Goal: Use online tool/utility

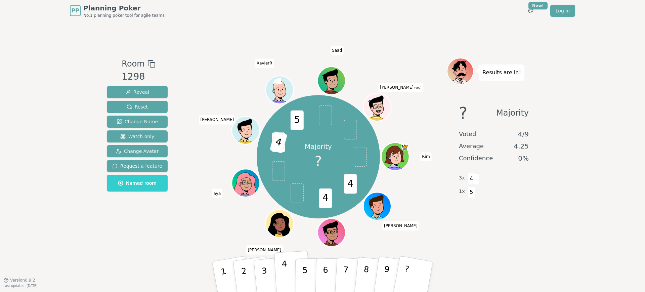
click at [281, 271] on button "4" at bounding box center [292, 276] width 37 height 52
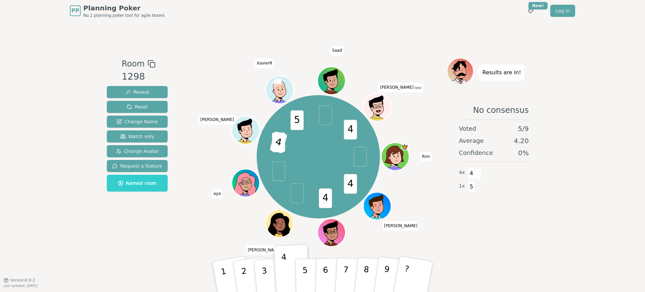
click at [185, 213] on div "Room 1298 Reveal Reset Change Name Watch only Change Avatar Request a feature N…" at bounding box center [322, 151] width 436 height 186
click at [332, 16] on div "PP Planning Poker No.1 planning poker tool for agile teams Toggle theme New! Lo…" at bounding box center [322, 10] width 505 height 21
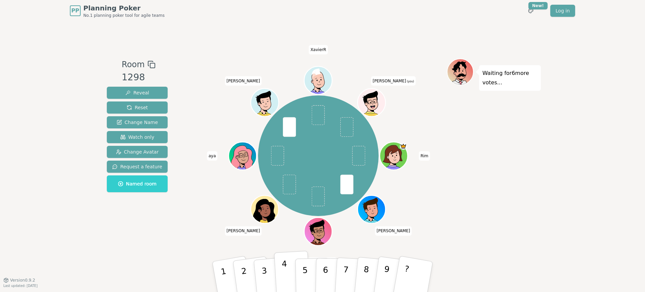
click at [285, 273] on p "4" at bounding box center [284, 277] width 7 height 37
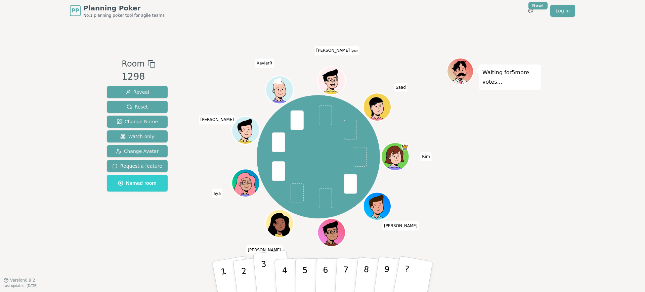
click at [268, 277] on button "3" at bounding box center [272, 276] width 38 height 53
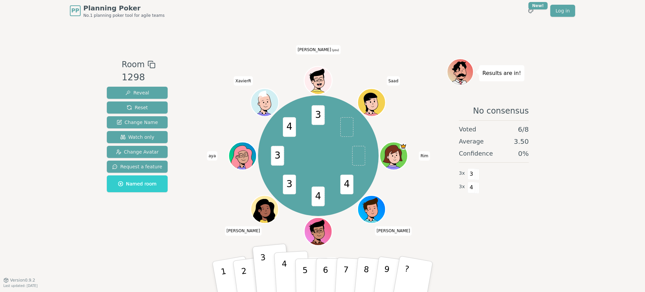
click at [288, 274] on button "4" at bounding box center [292, 276] width 37 height 52
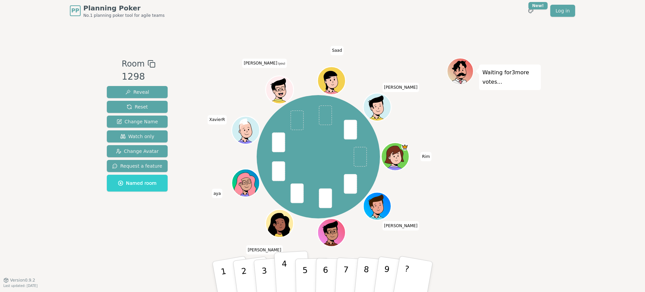
click at [287, 270] on button "4" at bounding box center [292, 276] width 37 height 52
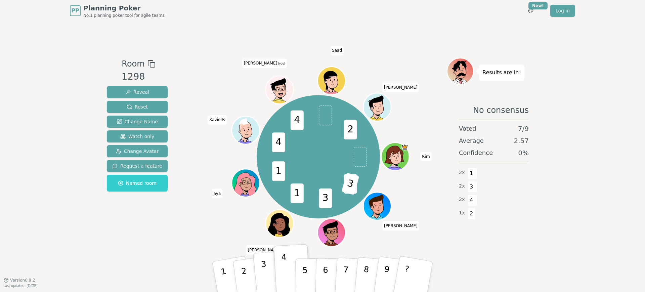
click at [264, 274] on p "3" at bounding box center [265, 277] width 9 height 37
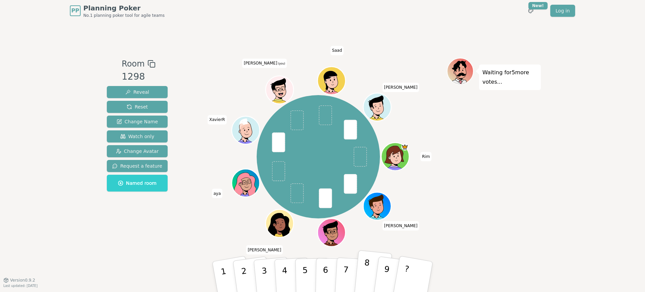
click at [365, 271] on p "8" at bounding box center [365, 276] width 9 height 37
